Goal: Information Seeking & Learning: Understand process/instructions

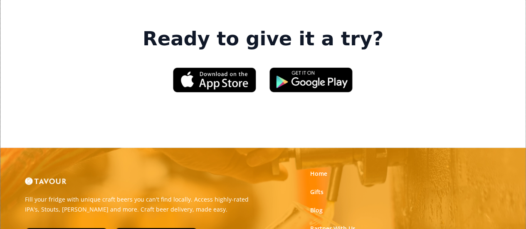
scroll to position [1302, 0]
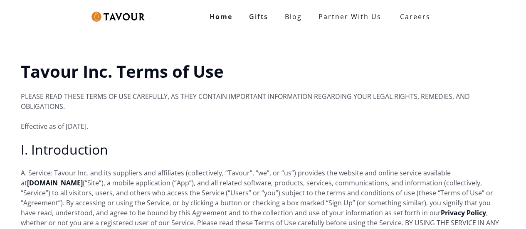
scroll to position [168, 0]
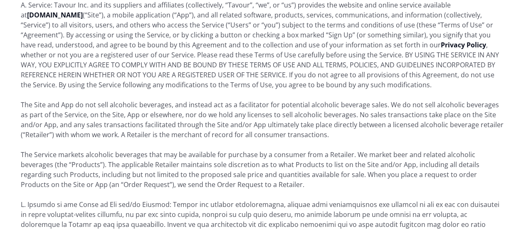
click at [176, 107] on p "The Site and App do not sell alcoholic beverages, and instead act as a facilita…" at bounding box center [263, 120] width 484 height 40
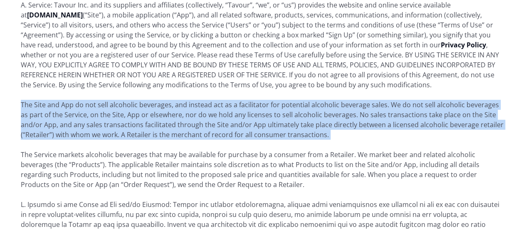
click at [176, 107] on p "The Site and App do not sell alcoholic beverages, and instead act as a facilita…" at bounding box center [263, 120] width 484 height 40
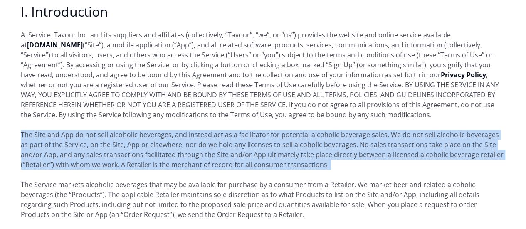
scroll to position [143, 0]
